Goal: Task Accomplishment & Management: Use online tool/utility

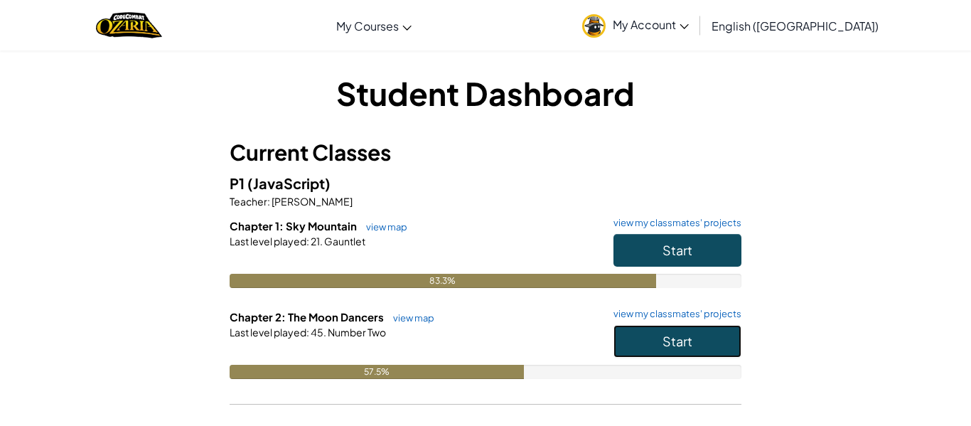
click at [676, 333] on span "Start" at bounding box center [678, 341] width 30 height 16
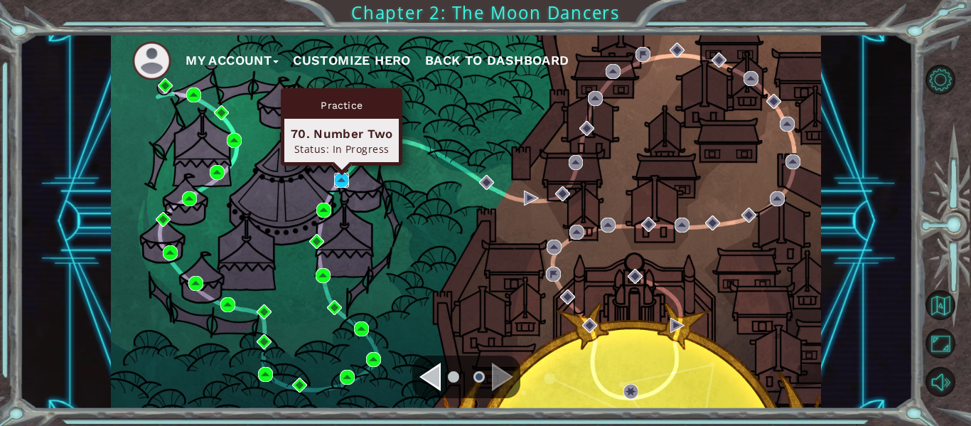
click at [339, 186] on img at bounding box center [341, 180] width 15 height 15
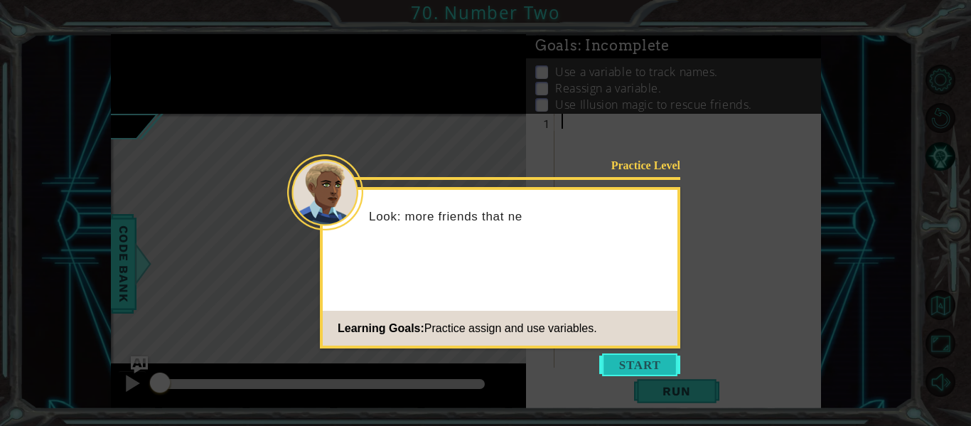
click at [631, 362] on button "Start" at bounding box center [640, 364] width 81 height 23
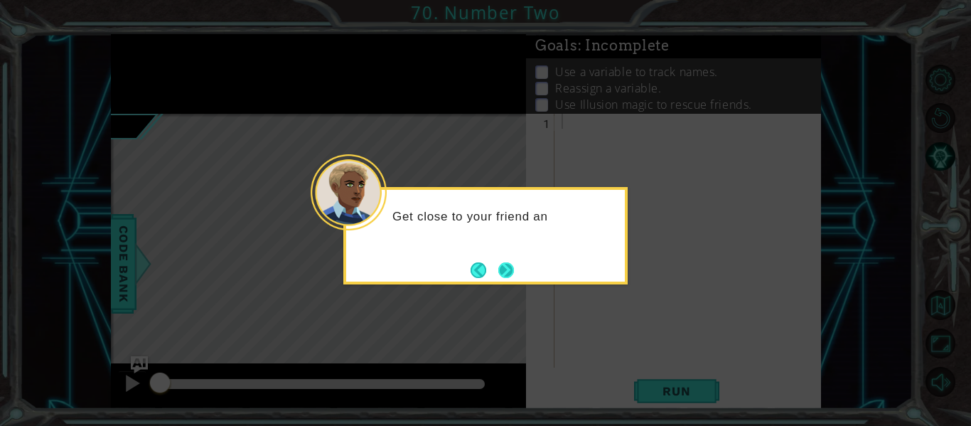
click at [501, 270] on button "Next" at bounding box center [507, 270] width 16 height 16
click at [501, 270] on button "Next" at bounding box center [506, 270] width 26 height 26
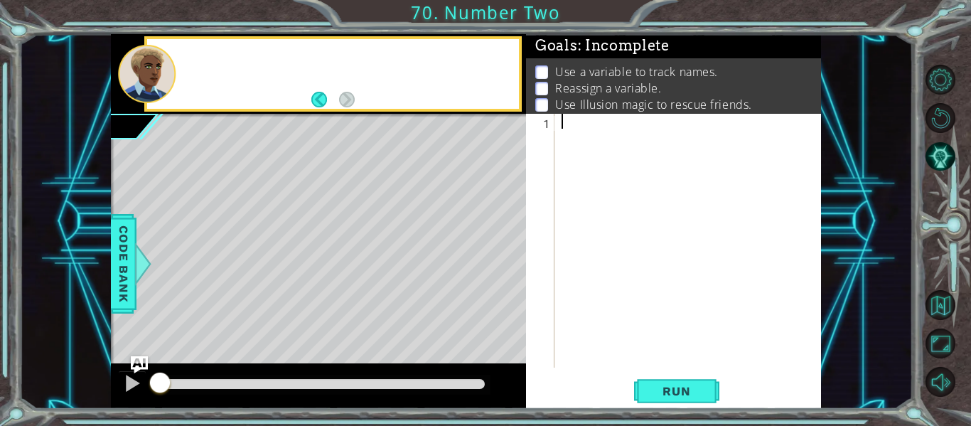
click at [501, 270] on div "Level Map" at bounding box center [439, 323] width 657 height 419
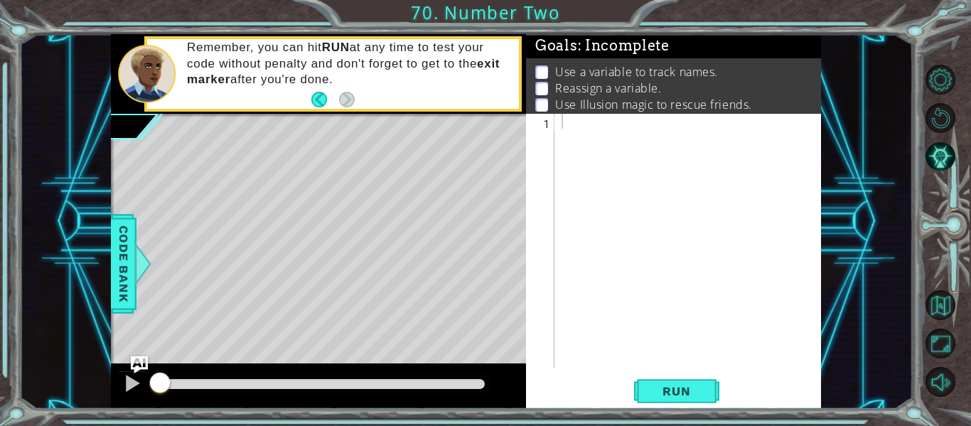
click at [204, 289] on div "Level Map" at bounding box center [439, 323] width 657 height 419
click at [523, 171] on div "Level Map" at bounding box center [439, 323] width 657 height 419
click at [571, 146] on div at bounding box center [692, 256] width 267 height 284
type textarea "w"
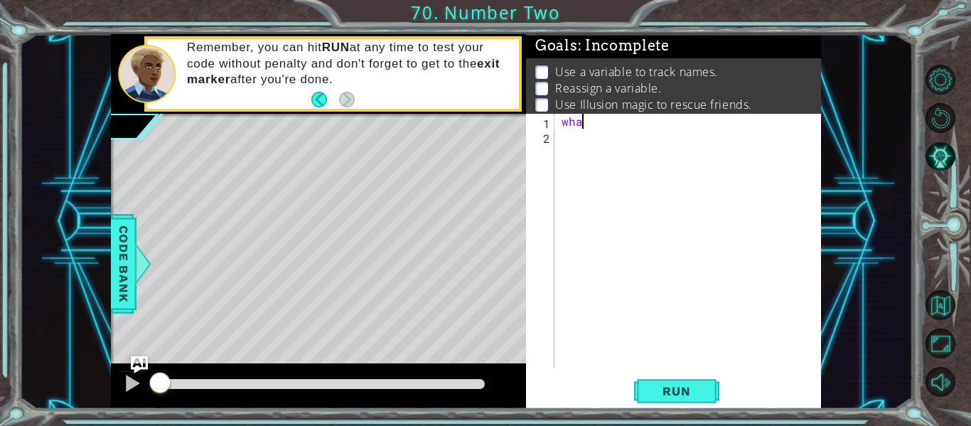
scroll to position [0, 0]
click at [604, 285] on div at bounding box center [692, 256] width 267 height 284
click at [584, 311] on div at bounding box center [692, 256] width 267 height 284
click at [566, 120] on div at bounding box center [692, 256] width 267 height 284
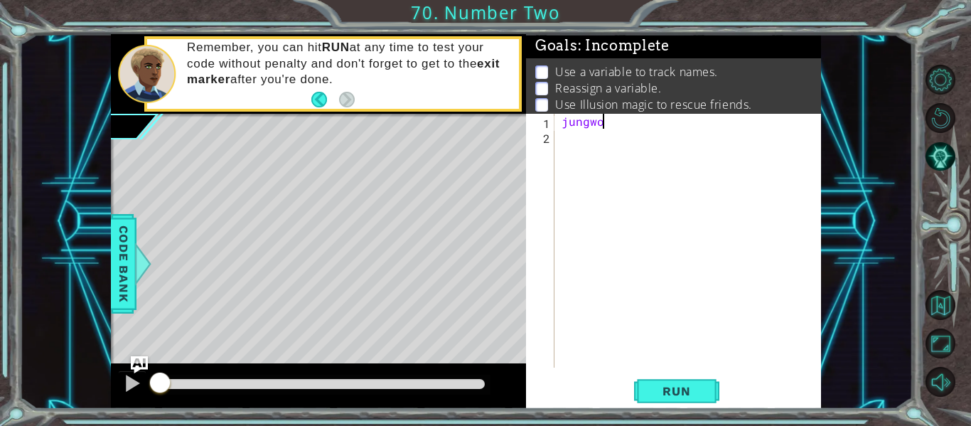
type textarea "jungwon"
type textarea "heeseung"
type textarea "jongseong"
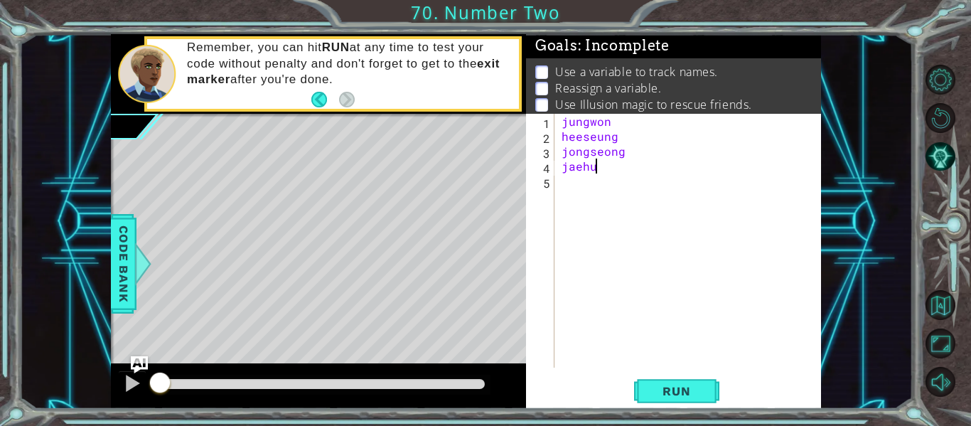
scroll to position [0, 1]
type textarea "jaeyun"
type textarea "sunghoon"
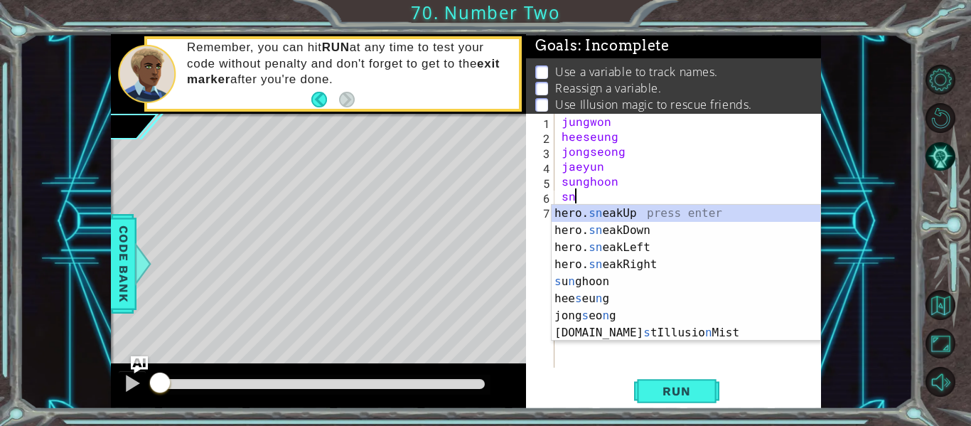
scroll to position [0, 0]
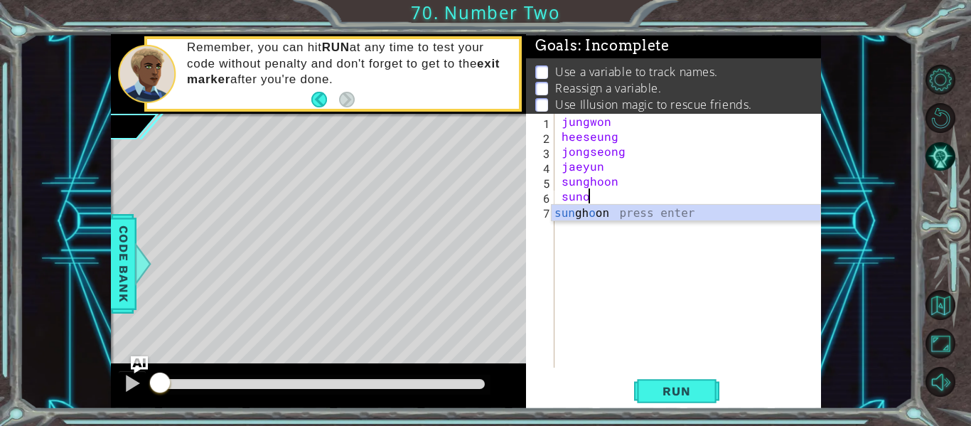
type textarea "sunoo"
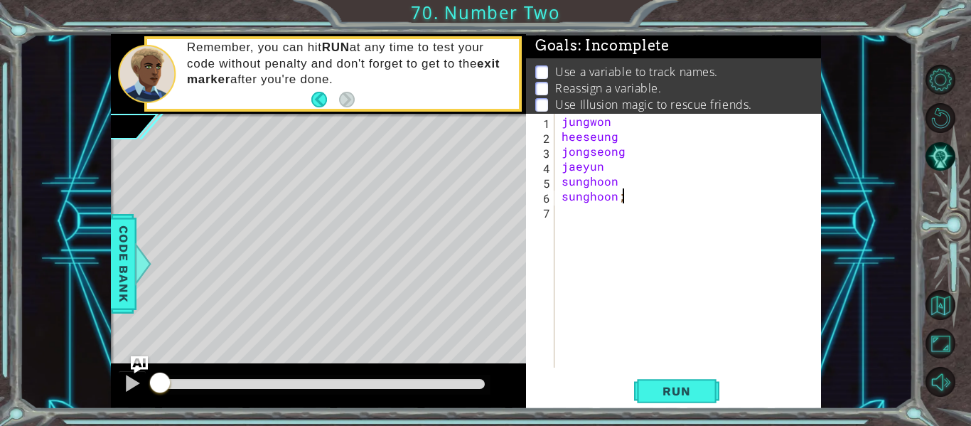
type textarea "sunghoon"
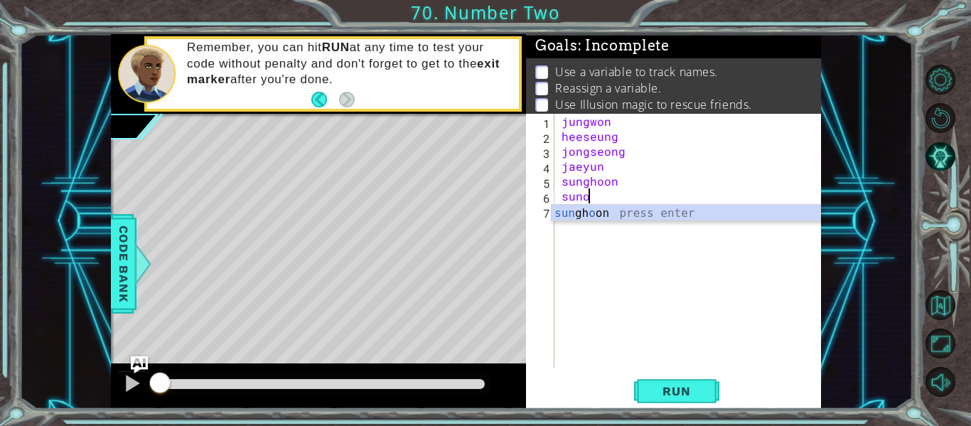
type textarea "sunoo"
click at [685, 253] on div "[PERSON_NAME] [PERSON_NAME] jongseong jaeyun [PERSON_NAME]" at bounding box center [692, 256] width 267 height 284
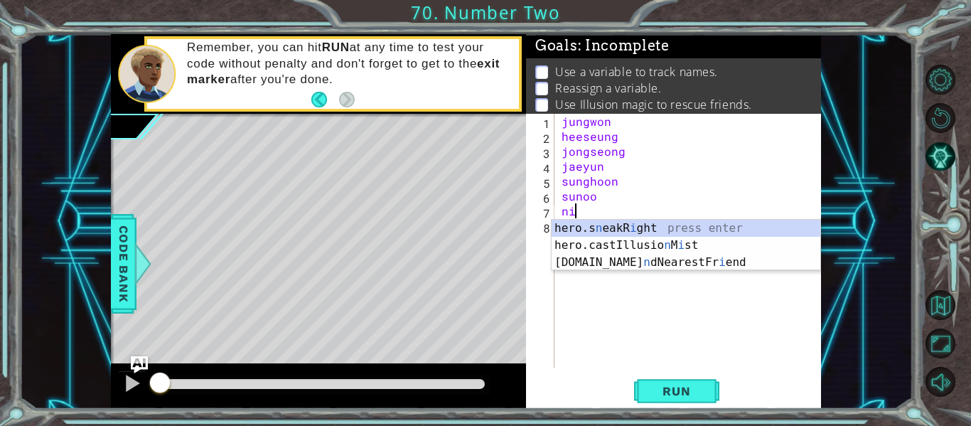
type textarea "n"
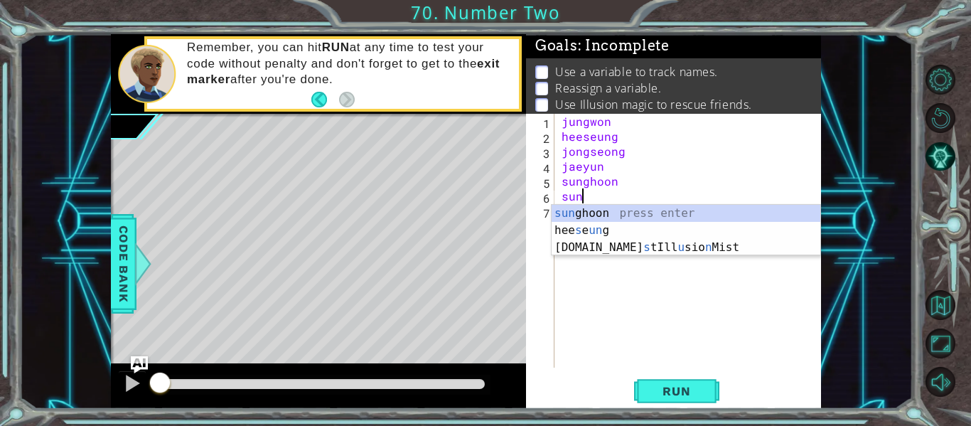
type textarea "s"
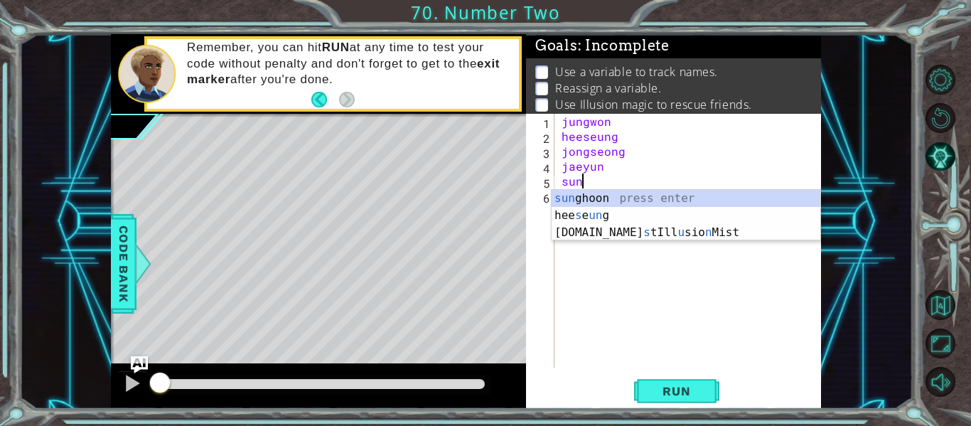
type textarea "s"
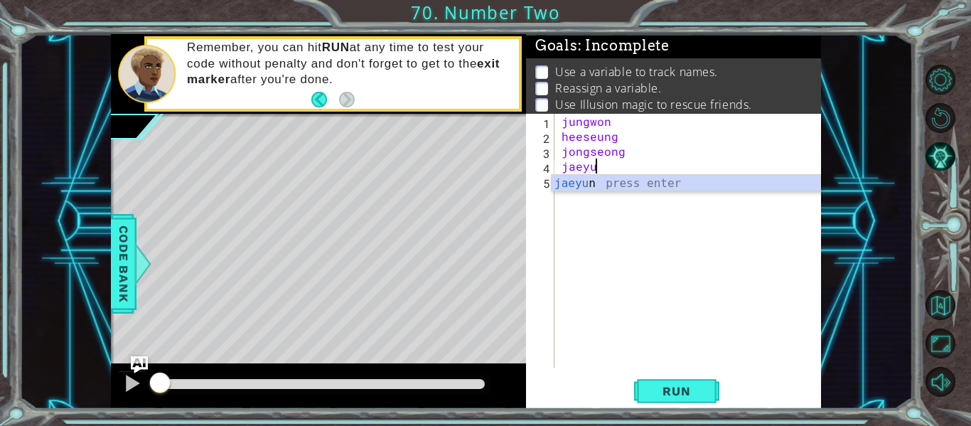
type textarea "j"
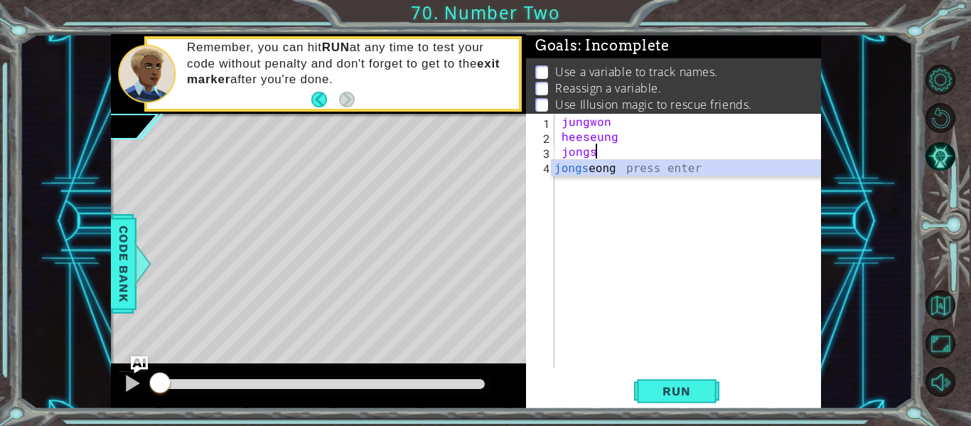
type textarea "j"
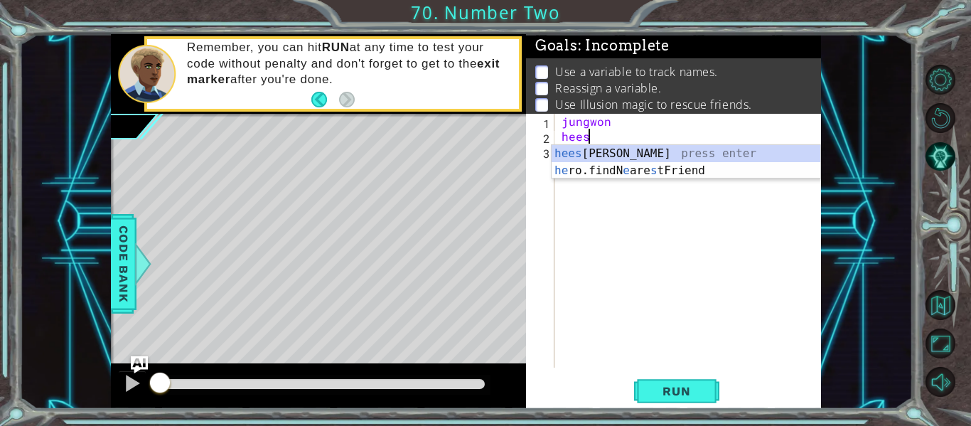
type textarea "h"
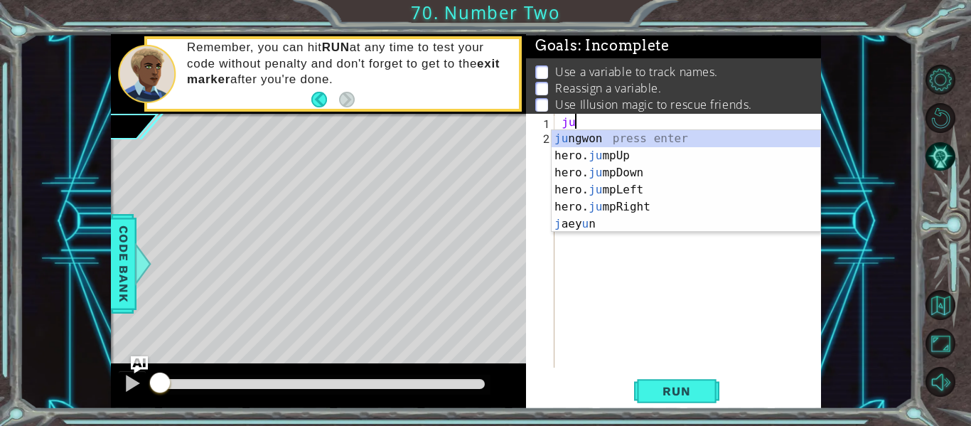
type textarea "j"
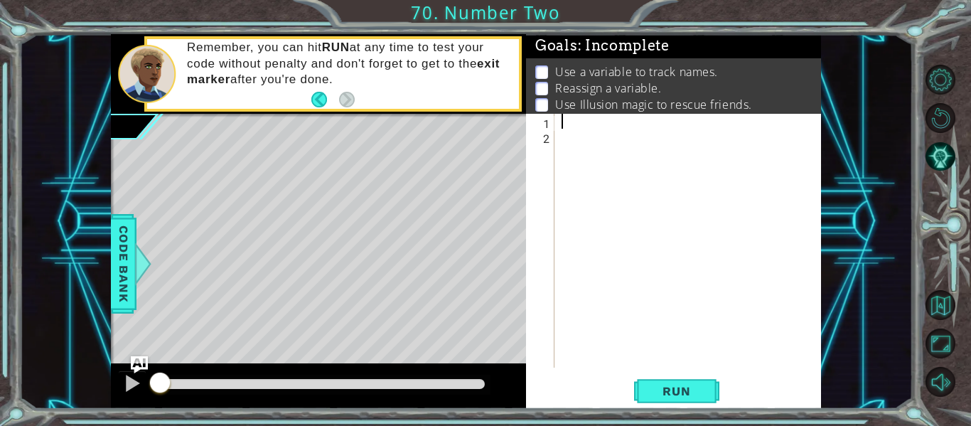
type textarea "j"
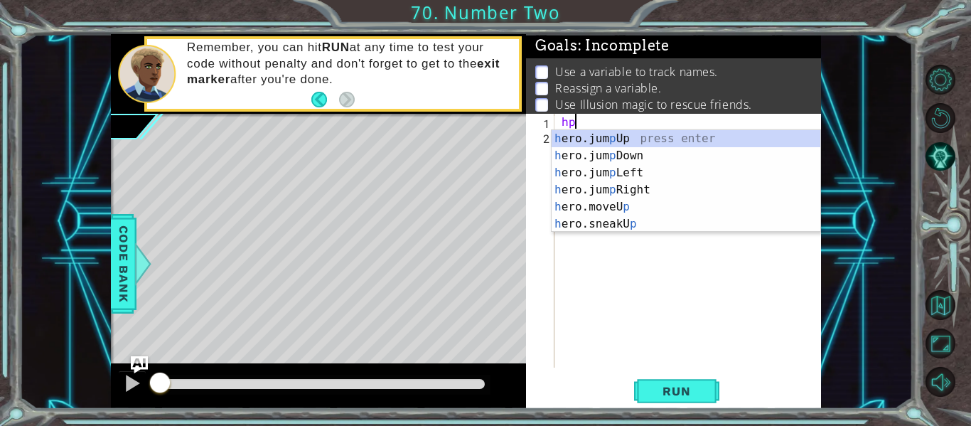
type textarea "h"
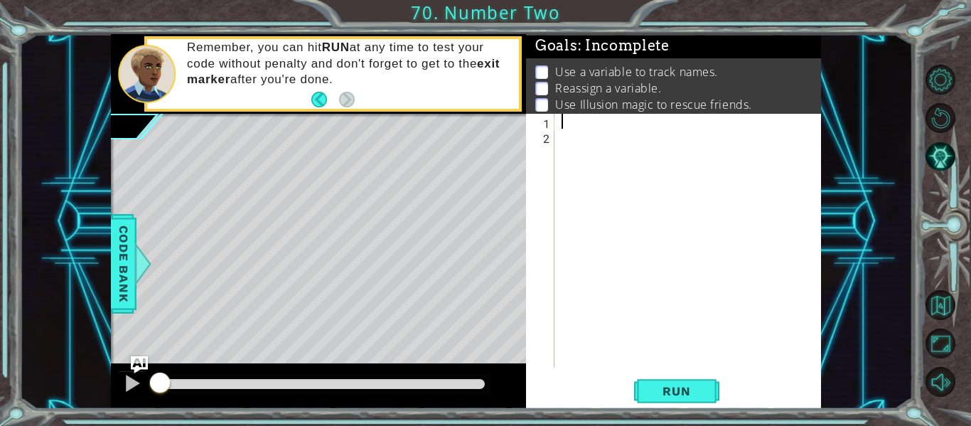
type textarea "s"
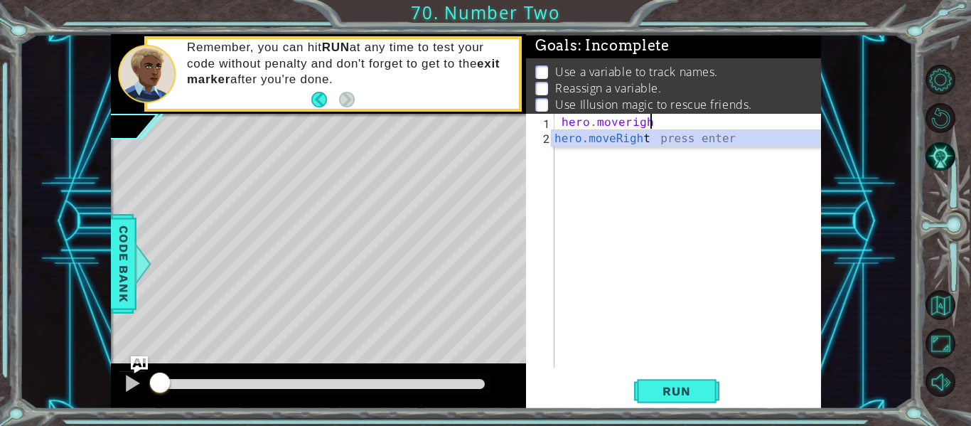
scroll to position [0, 5]
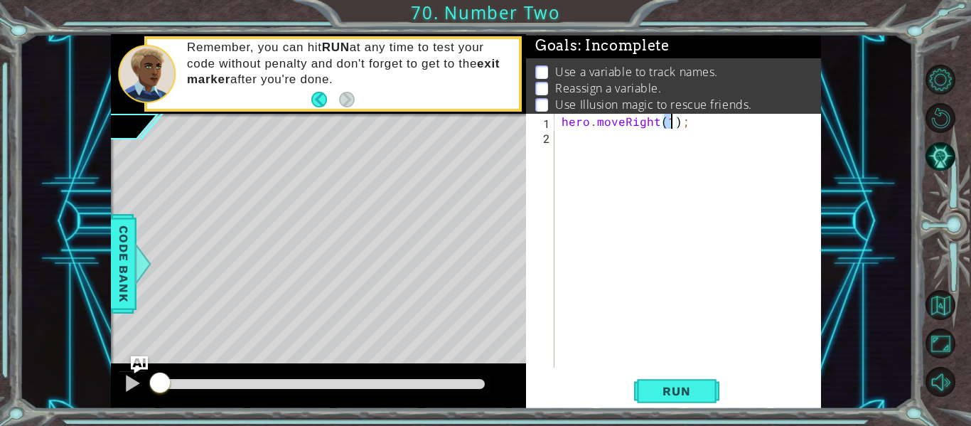
type textarea "hero.moveRight(9);"
click at [599, 196] on div "hero . moveRight ( 9 ) ;" at bounding box center [692, 256] width 267 height 284
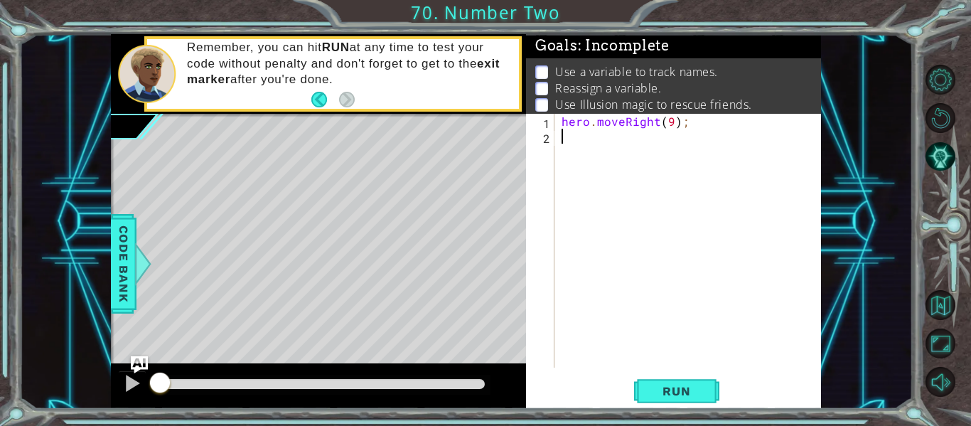
click at [599, 196] on div "hero . moveRight ( 9 ) ;" at bounding box center [692, 256] width 267 height 284
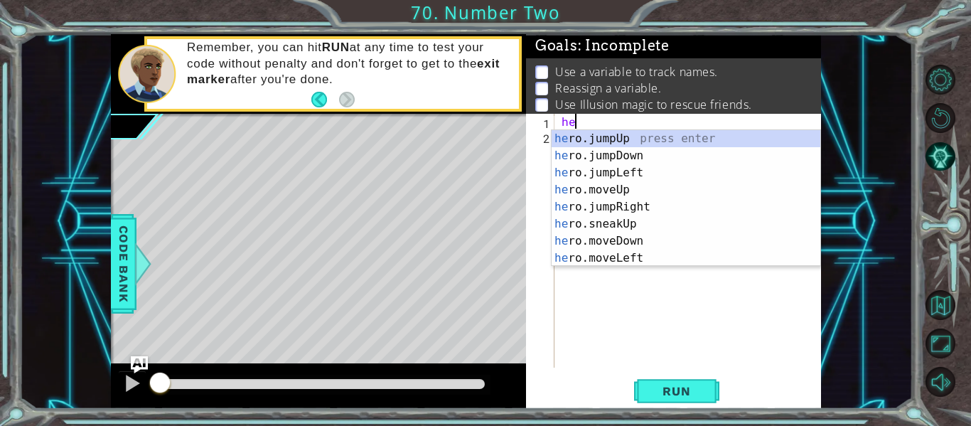
type textarea "h"
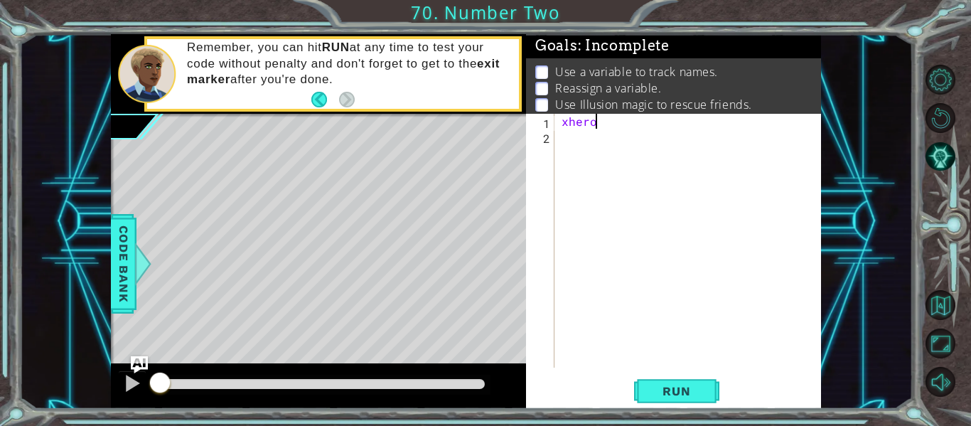
type textarea "x"
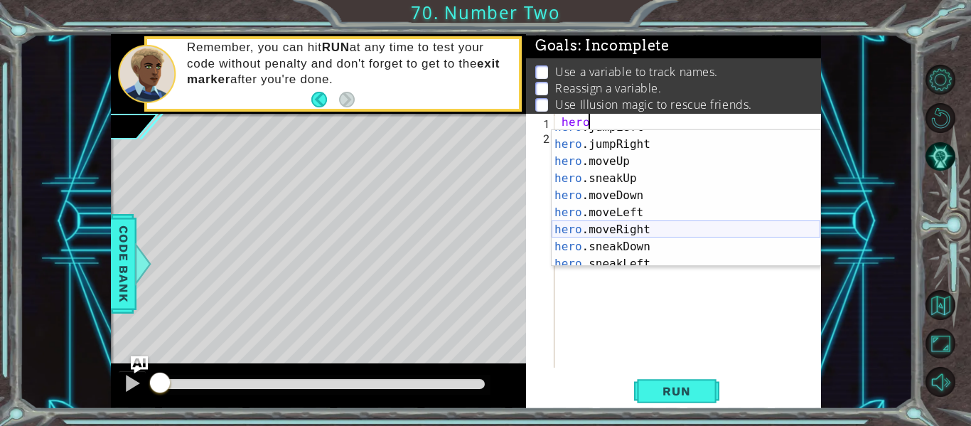
scroll to position [46, 0]
click at [654, 223] on div "hero .jumpLeft press enter hero .jumpRight press enter hero .moveUp press enter…" at bounding box center [686, 204] width 269 height 171
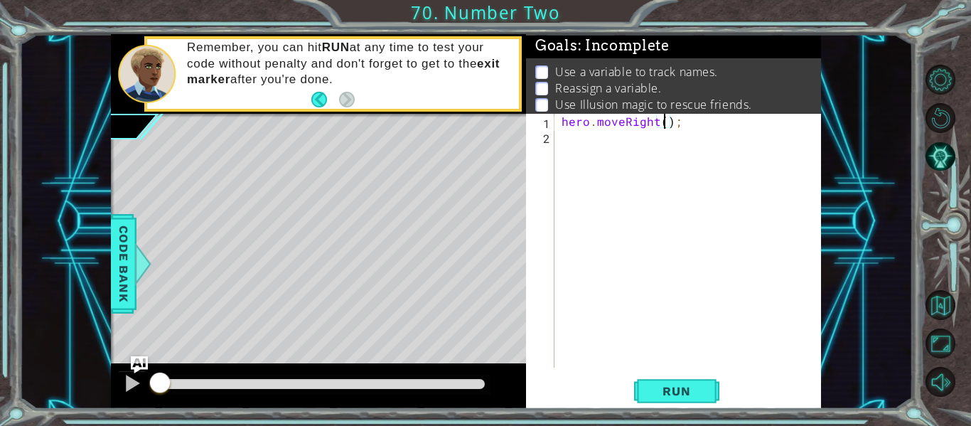
type textarea "hero.moveRight(2);"
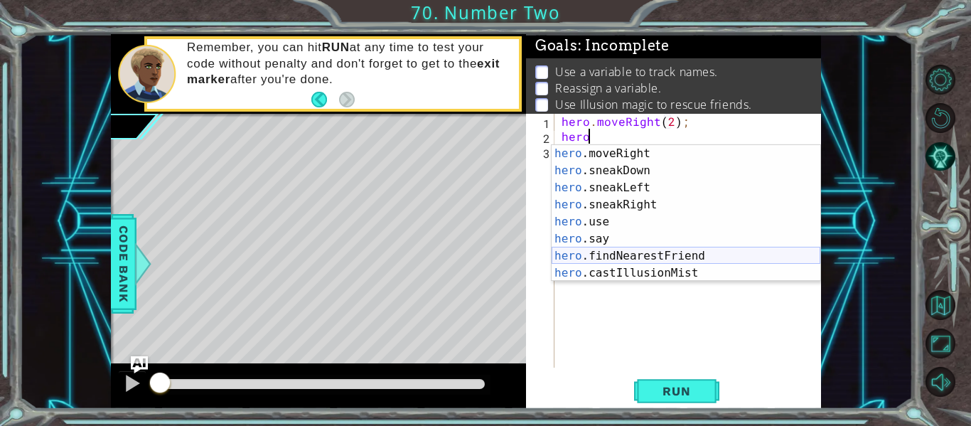
scroll to position [137, 0]
click at [731, 277] on div "hero .moveRight press enter hero .sneakDown press enter hero .sneakLeft press e…" at bounding box center [686, 230] width 269 height 171
type textarea "hero.castIllusionMist(friend);"
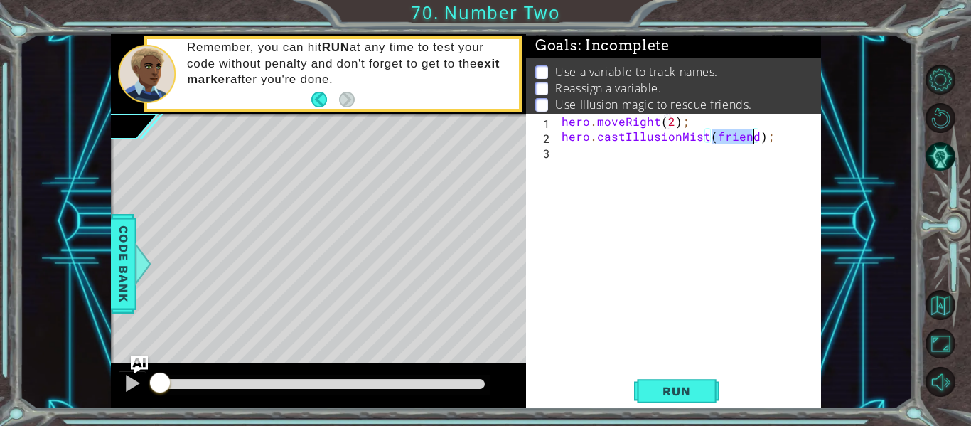
click at [587, 172] on div "hero . moveRight ( 2 ) ; hero . castIllusionMist ( friend ) ;" at bounding box center [692, 256] width 267 height 284
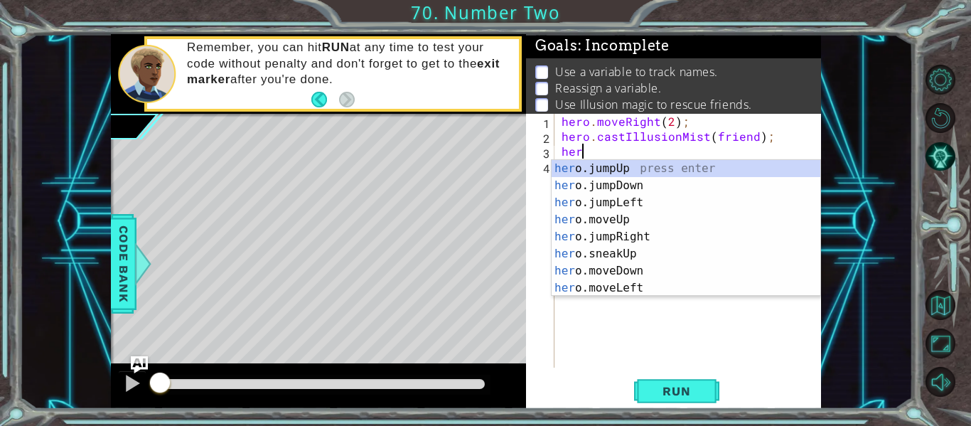
scroll to position [0, 1]
click at [615, 295] on body "1 ההההההההההההההההההההההההההההההההההההההההההההההההההההההההההההההההההההההההההההה…" at bounding box center [485, 213] width 971 height 426
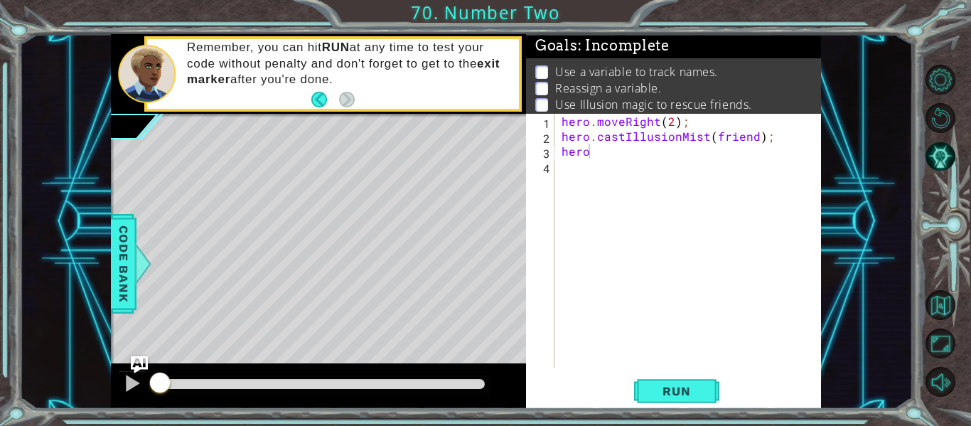
type textarea "hero.castIllusionMist(friend);"
click at [608, 137] on div "hero . moveRight ( 2 ) ; hero . castIllusionMist ( friend ) ; hero" at bounding box center [692, 256] width 267 height 284
click at [617, 163] on div "hero . moveRight ( 2 ) ; hero . castIllusionMist ( friend ) ; hero" at bounding box center [692, 256] width 267 height 284
click at [609, 158] on div "hero . moveRight ( 2 ) ; hero . castIllusionMist ( friend ) ; hero" at bounding box center [692, 256] width 267 height 284
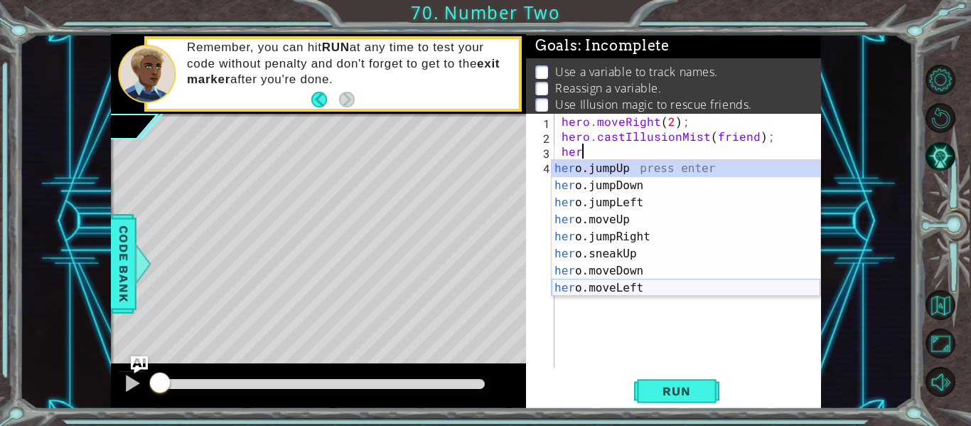
click at [657, 284] on div "her o.jumpUp press enter her o.jumpDown press enter her o.jumpLeft press enter …" at bounding box center [686, 245] width 269 height 171
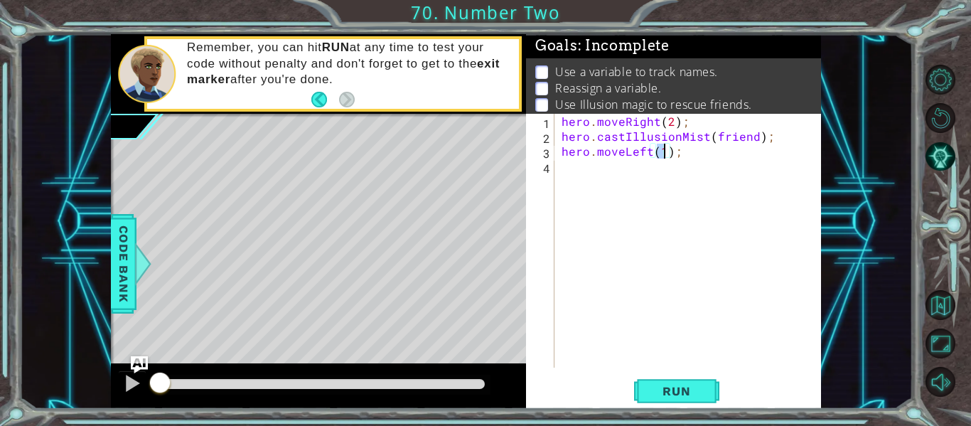
type textarea "hero.moveLeft(2);"
click at [585, 173] on div "hero . moveRight ( 2 ) ; hero . castIllusionMist ( friend ) ; hero . moveLeft (…" at bounding box center [692, 256] width 267 height 284
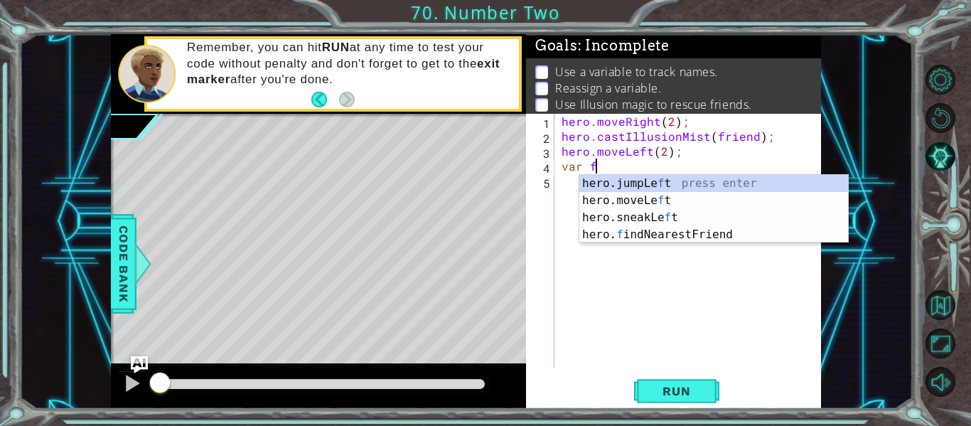
scroll to position [0, 2]
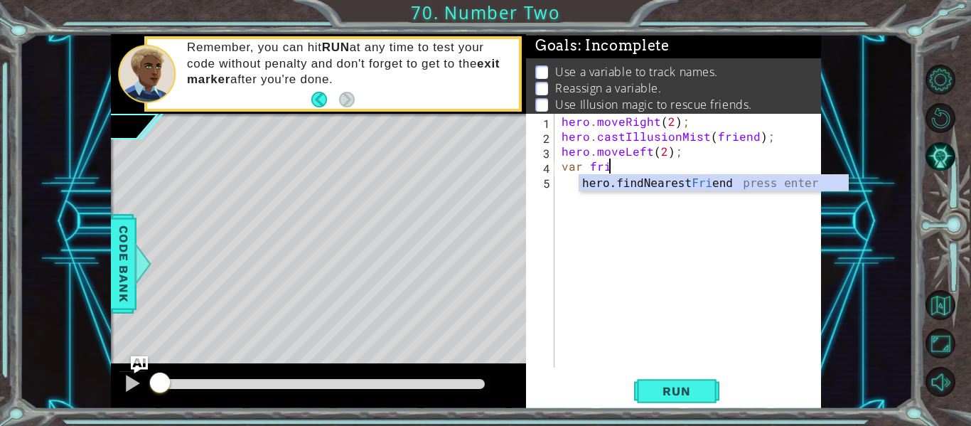
type textarea "var frie"
click at [636, 187] on div "hero.findNearest Frie nd press enter" at bounding box center [714, 200] width 269 height 51
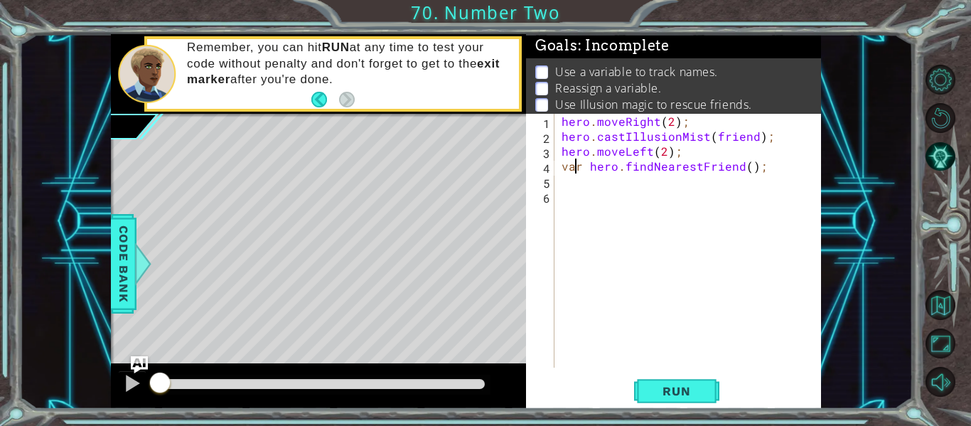
click at [577, 172] on div "hero . moveRight ( 2 ) ; hero . castIllusionMist ( friend ) ; hero . moveLeft (…" at bounding box center [692, 256] width 267 height 284
click at [590, 169] on div "hero . moveRight ( 2 ) ; hero . castIllusionMist ( friend ) ; hero . moveLeft (…" at bounding box center [692, 256] width 267 height 284
type textarea "var friend = hero.findNearestFriend();"
click at [571, 186] on div "hero . moveRight ( 2 ) ; hero . castIllusionMist ( friend ) ; hero . moveLeft (…" at bounding box center [692, 256] width 267 height 284
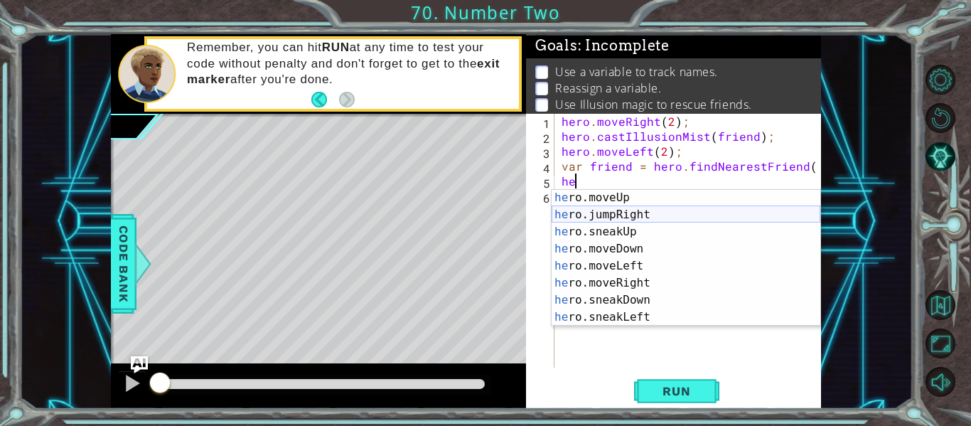
scroll to position [137, 0]
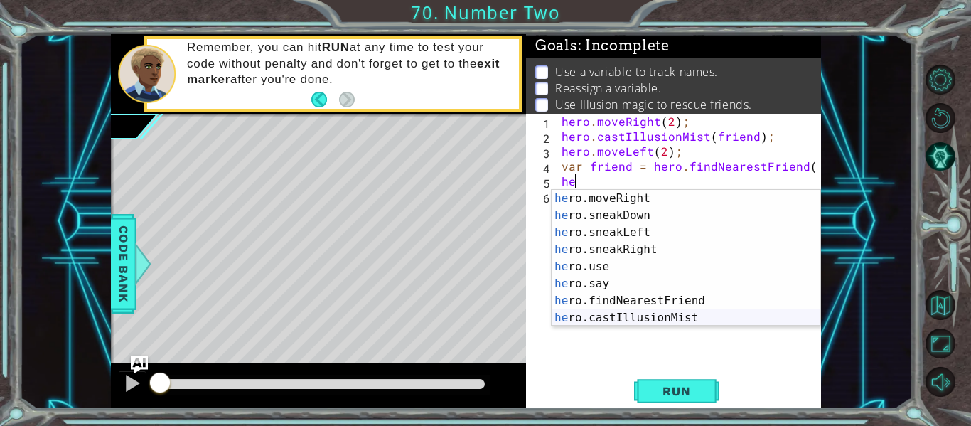
click at [668, 315] on div "he ro.moveRight press enter he ro.sneakDown press enter he ro.sneakLeft press e…" at bounding box center [686, 275] width 269 height 171
type textarea "hero.castIllusionMist(friend);"
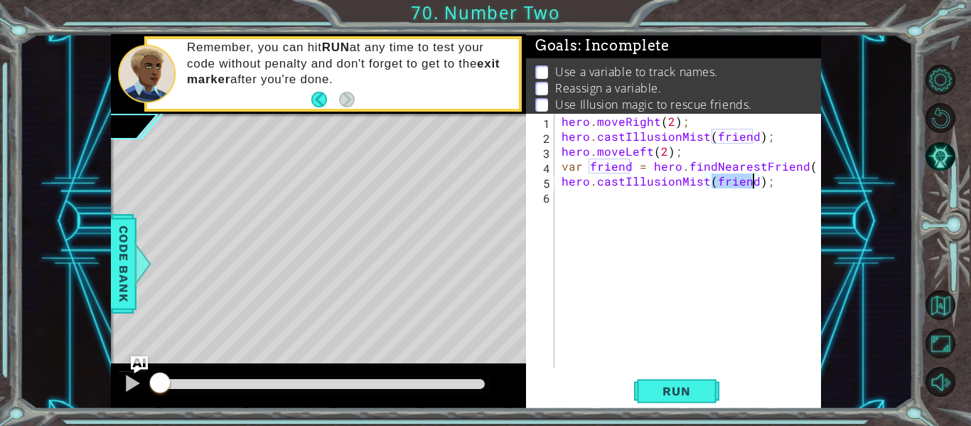
click at [607, 225] on div "hero . moveRight ( 2 ) ; hero . castIllusionMist ( friend ) ; hero . moveLeft (…" at bounding box center [692, 256] width 267 height 284
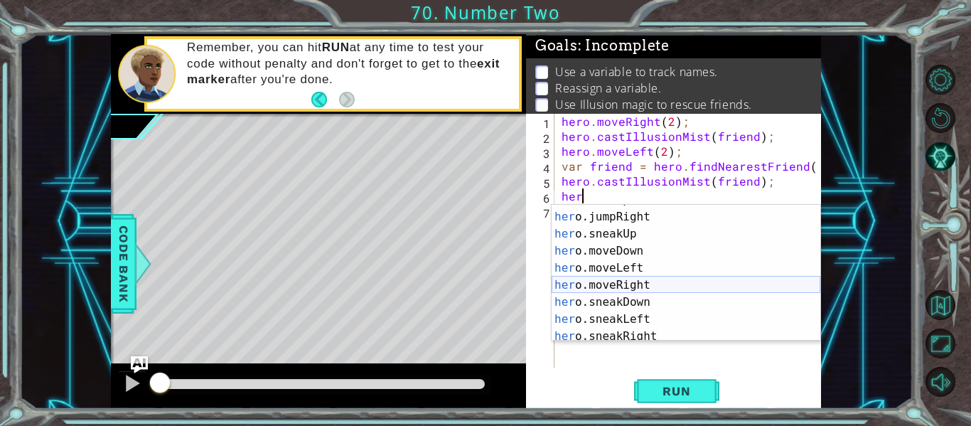
scroll to position [65, 0]
click at [723, 286] on div "her o.moveUp press enter her o.jumpRight press enter her o.sneakUp press enter …" at bounding box center [686, 276] width 269 height 171
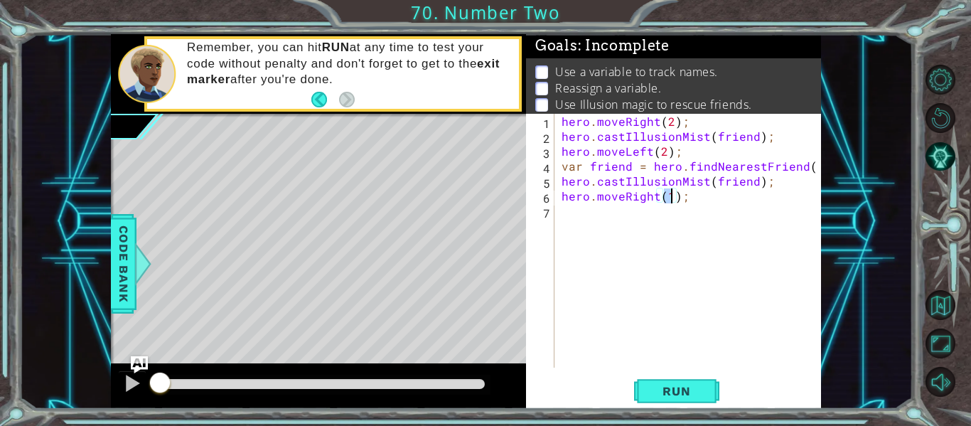
type textarea "hero.moveRight(4);"
click at [572, 212] on div "hero . moveRight ( 2 ) ; hero . castIllusionMist ( friend ) ; hero . moveLeft (…" at bounding box center [692, 256] width 267 height 284
type textarea "f"
